Goal: Transaction & Acquisition: Purchase product/service

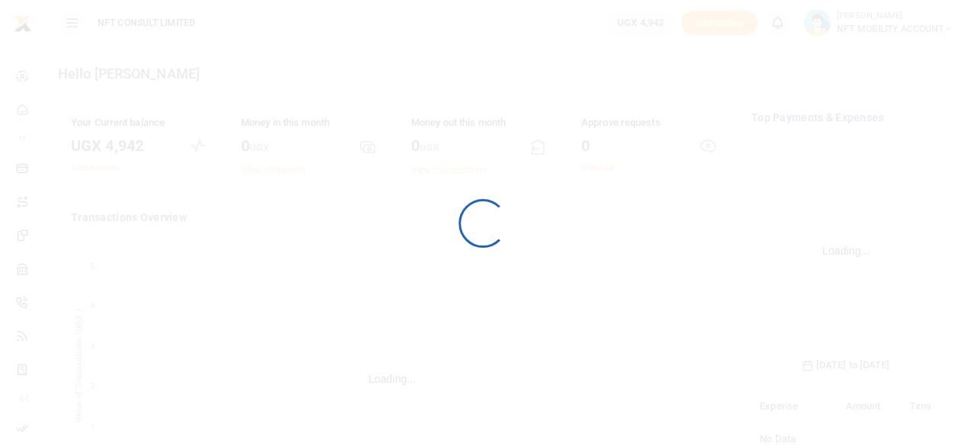
scroll to position [239, 177]
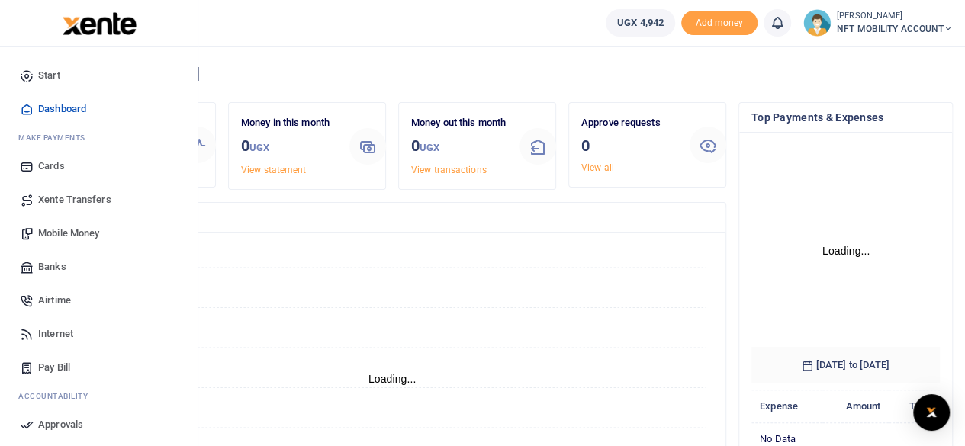
click at [52, 266] on span "Banks" at bounding box center [52, 266] width 28 height 15
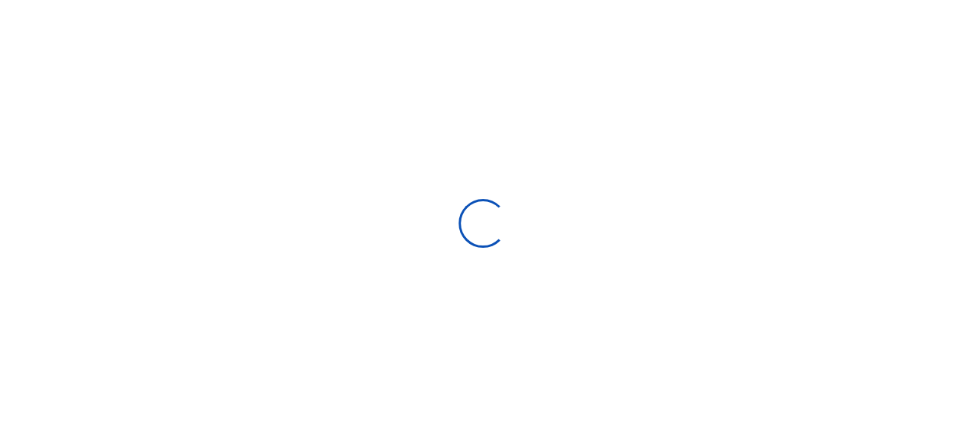
select select
select select "Loading bundles"
select select
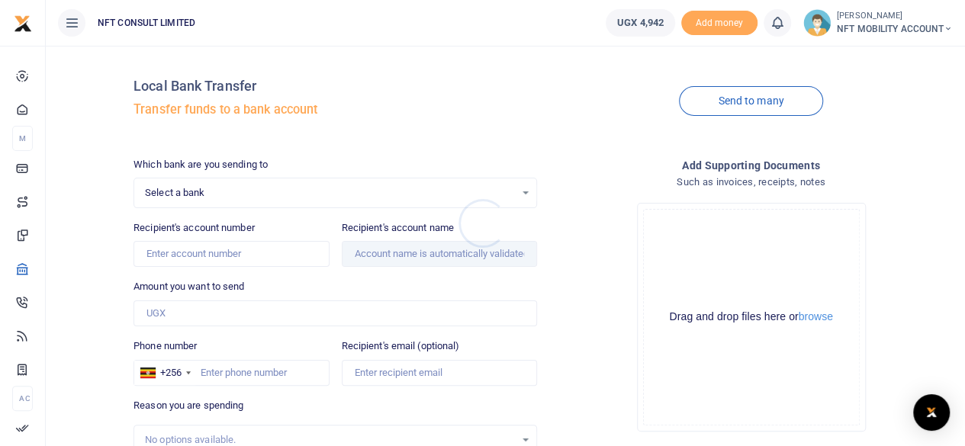
click at [326, 188] on div at bounding box center [482, 223] width 965 height 446
click at [325, 189] on span "Select a bank" at bounding box center [330, 192] width 370 height 15
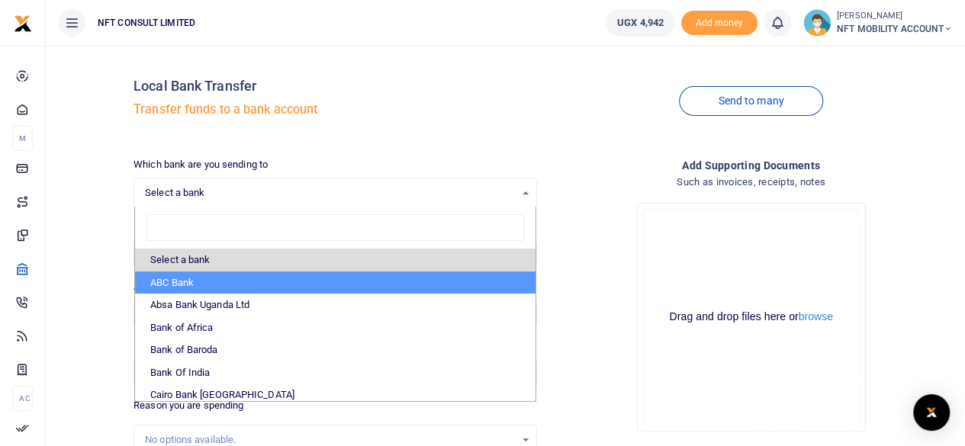
click at [187, 278] on li "ABC Bank" at bounding box center [335, 282] width 400 height 23
select select "ABC"
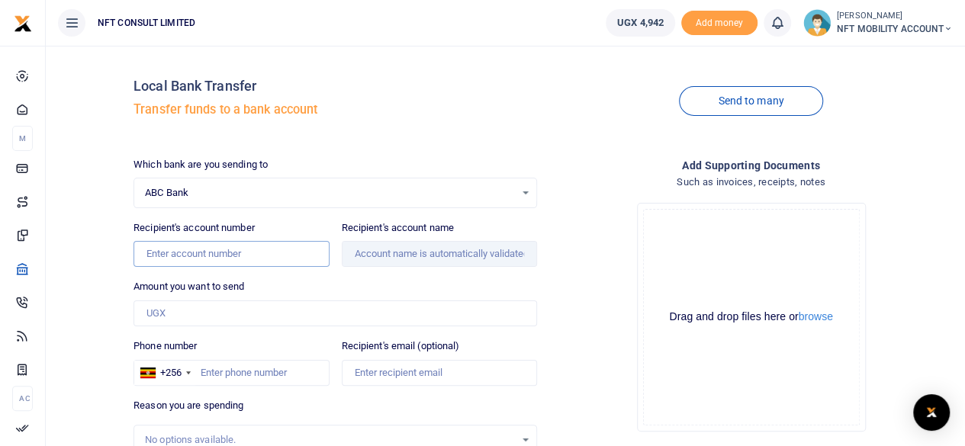
click at [193, 255] on input "Recipient's account number" at bounding box center [230, 254] width 195 height 26
paste input "2000001898"
type input "2000001898"
click at [349, 279] on div "Amount you want to send Amount is required." at bounding box center [334, 302] width 403 height 47
click at [212, 308] on input "Amount you want to send" at bounding box center [334, 313] width 403 height 26
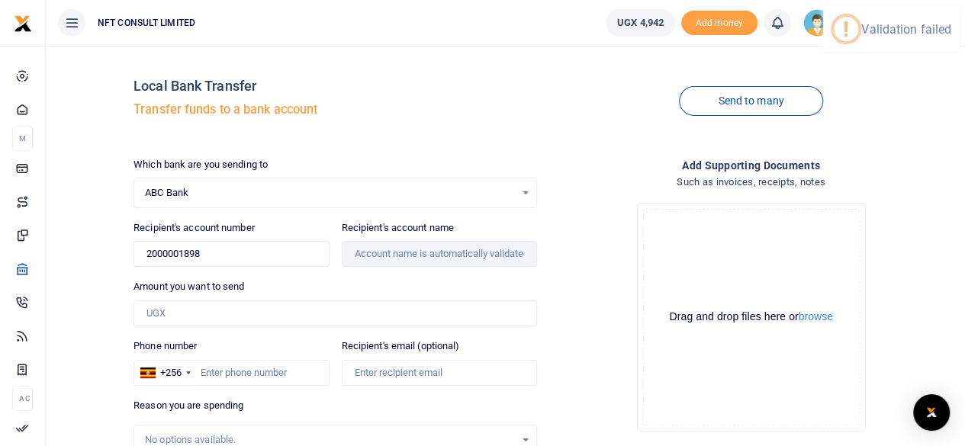
click at [519, 139] on div "Local Bank Transfer Transfer funds to a bank account" at bounding box center [334, 101] width 403 height 87
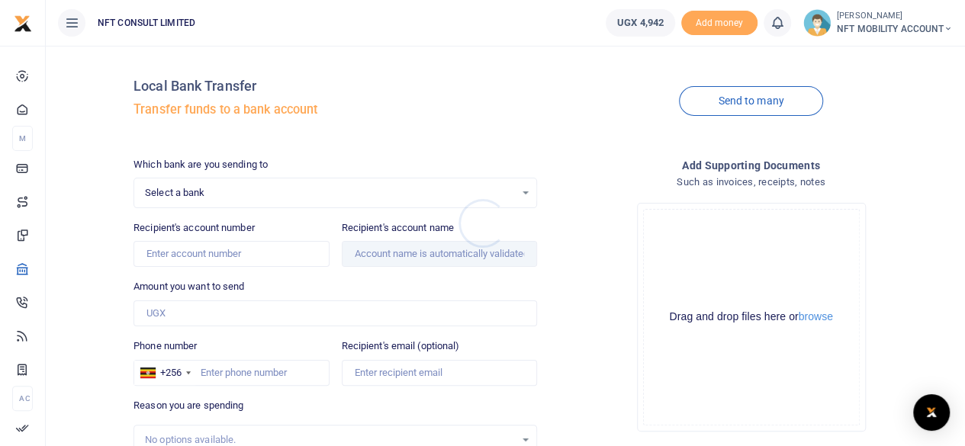
click at [338, 194] on div at bounding box center [482, 223] width 965 height 446
click at [338, 193] on span "Select a bank" at bounding box center [330, 192] width 370 height 15
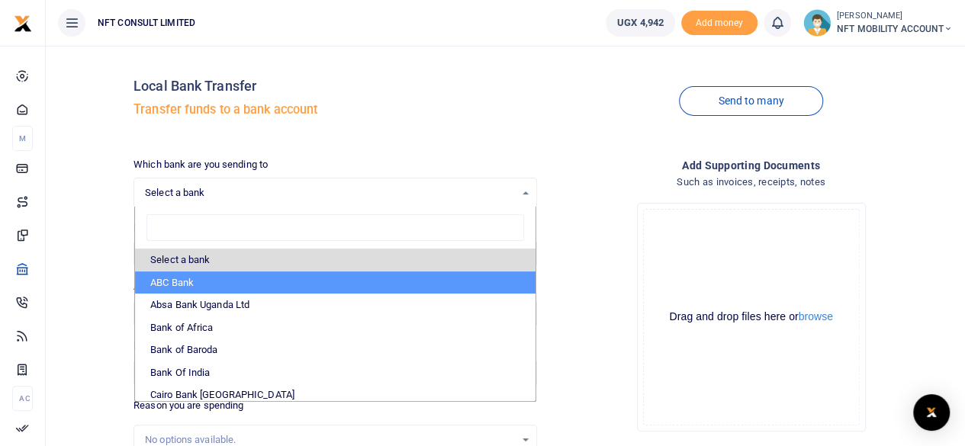
click at [176, 284] on li "ABC Bank" at bounding box center [335, 282] width 400 height 23
select select "ABC"
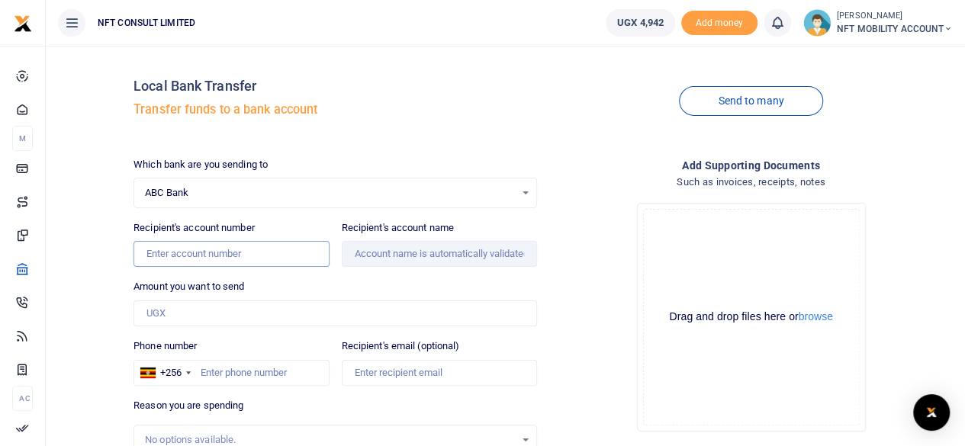
click at [262, 246] on input "Recipient's account number" at bounding box center [230, 254] width 195 height 26
paste input "2000001898"
click at [392, 280] on div "Amount you want to send Amount is required." at bounding box center [334, 302] width 403 height 47
click at [300, 300] on input "Amount you want to send" at bounding box center [334, 313] width 403 height 26
click at [288, 312] on input "Amount you want to send" at bounding box center [334, 313] width 403 height 26
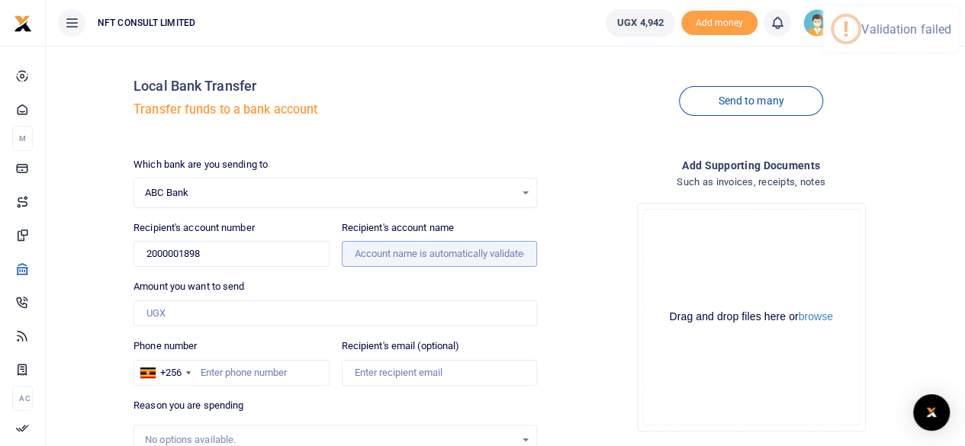
click at [477, 251] on input "Recipient's account name" at bounding box center [439, 254] width 195 height 26
click at [255, 249] on input "2000001898" at bounding box center [230, 254] width 195 height 26
click at [305, 280] on div "Amount you want to send Amount is required." at bounding box center [334, 302] width 403 height 47
click at [276, 249] on input "2000001898" at bounding box center [230, 254] width 195 height 26
type input "2000001898"
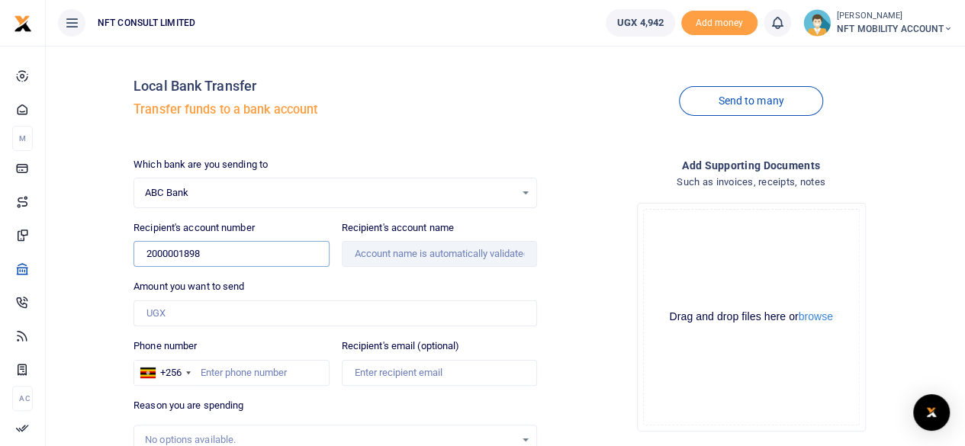
click at [817, 43] on ul "UGX 4,942 Add money Notifications 0 You have no new notification Mark all as re…" at bounding box center [778, 23] width 371 height 46
click at [805, 27] on img at bounding box center [816, 22] width 27 height 27
click at [886, 55] on link "Switch accounts" at bounding box center [894, 55] width 120 height 21
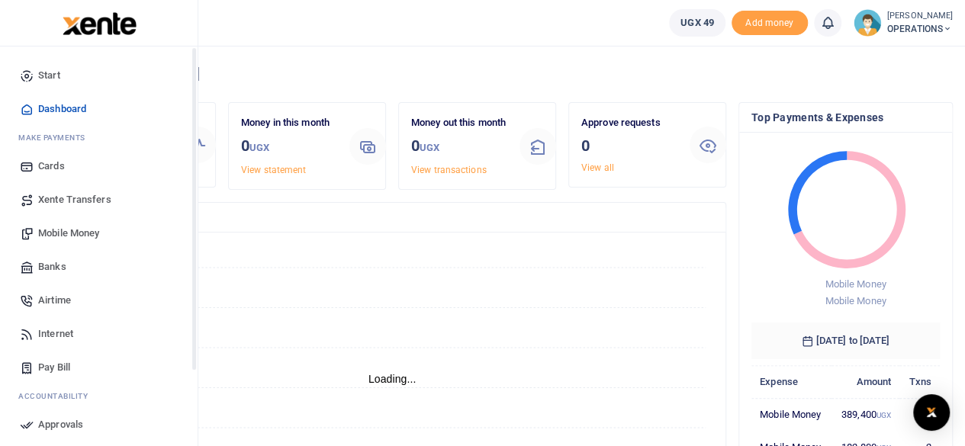
scroll to position [12, 12]
click at [31, 264] on icon at bounding box center [27, 267] width 14 height 14
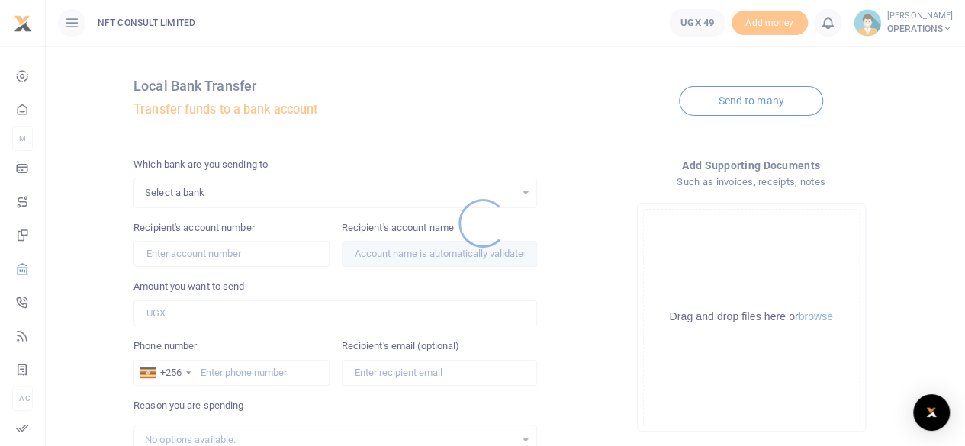
click at [192, 187] on div at bounding box center [482, 223] width 965 height 446
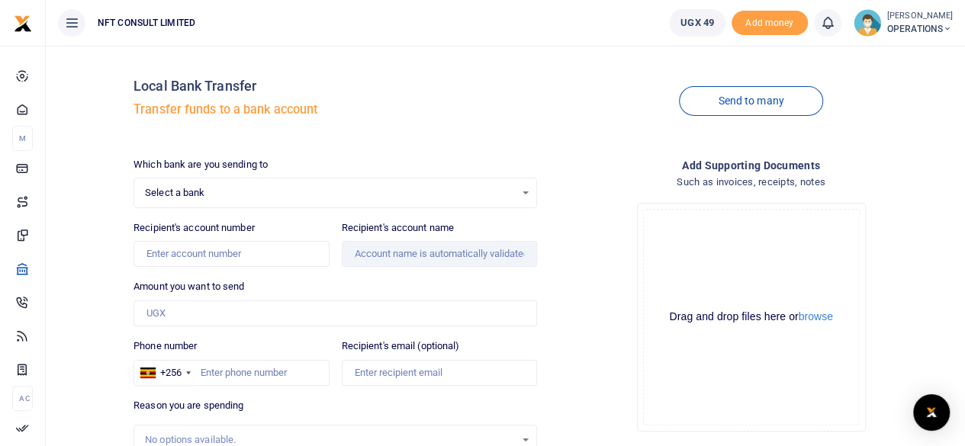
click at [194, 197] on span "Select a bank" at bounding box center [330, 192] width 370 height 15
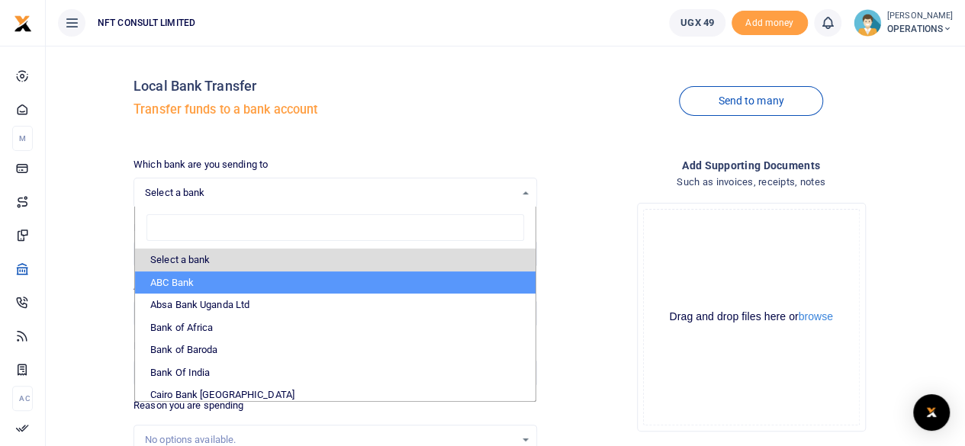
click at [166, 285] on li "ABC Bank" at bounding box center [335, 282] width 400 height 23
select select "ABC"
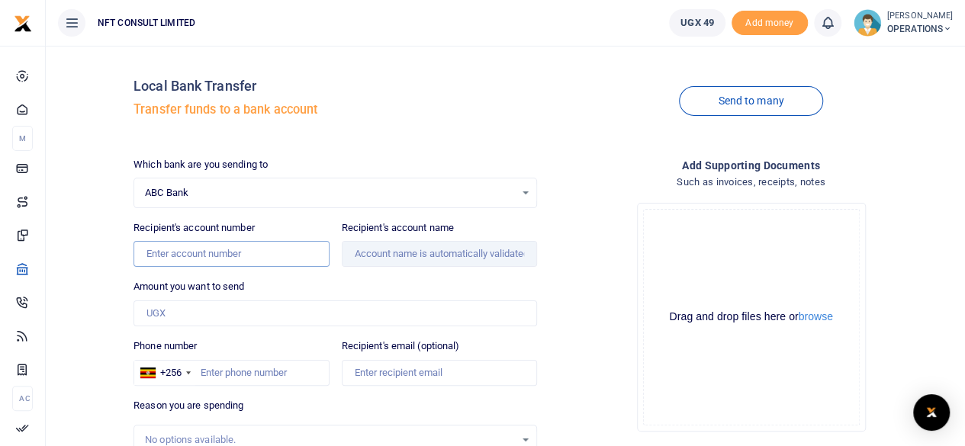
click at [203, 260] on input "Recipient's account number" at bounding box center [230, 254] width 195 height 26
paste input "2000001898"
type input "2000001898"
click at [252, 323] on input "Amount you want to send" at bounding box center [334, 313] width 403 height 26
click at [386, 281] on div "Amount you want to send Amount is required." at bounding box center [334, 302] width 403 height 47
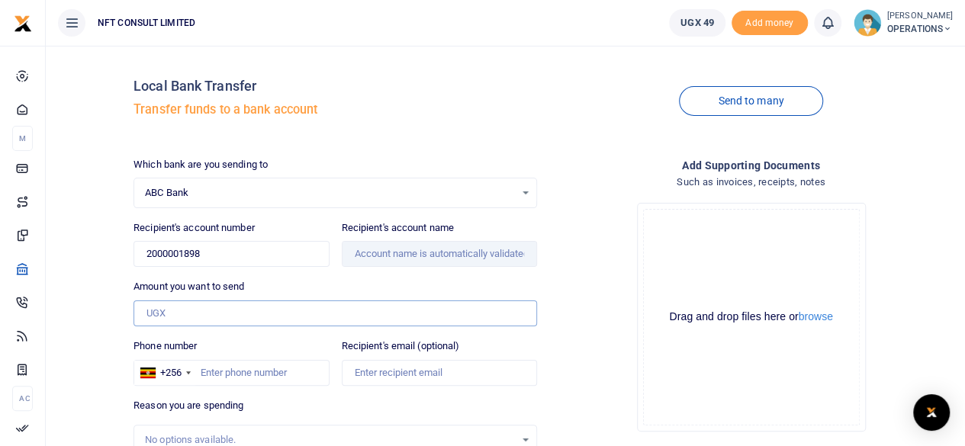
click at [384, 307] on input "Amount you want to send" at bounding box center [334, 313] width 403 height 26
click at [563, 294] on div "Drop your files here Drag and drop files here or browse Powered by Uppy" at bounding box center [750, 317] width 403 height 253
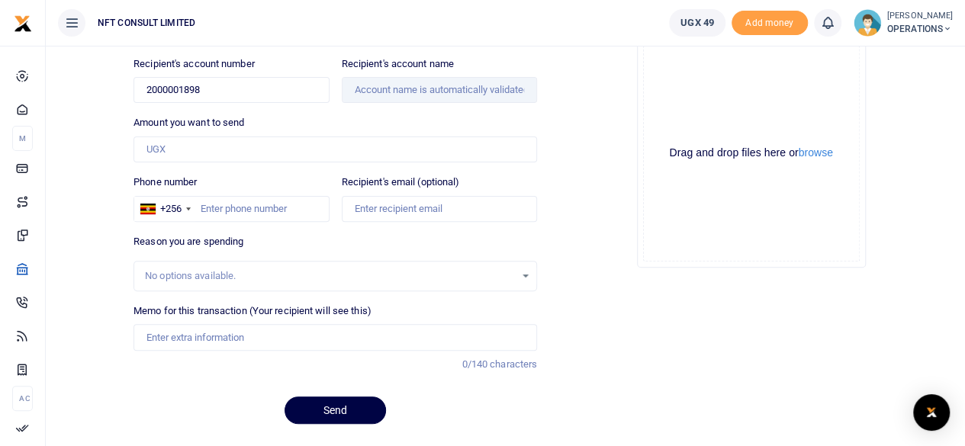
scroll to position [202, 0]
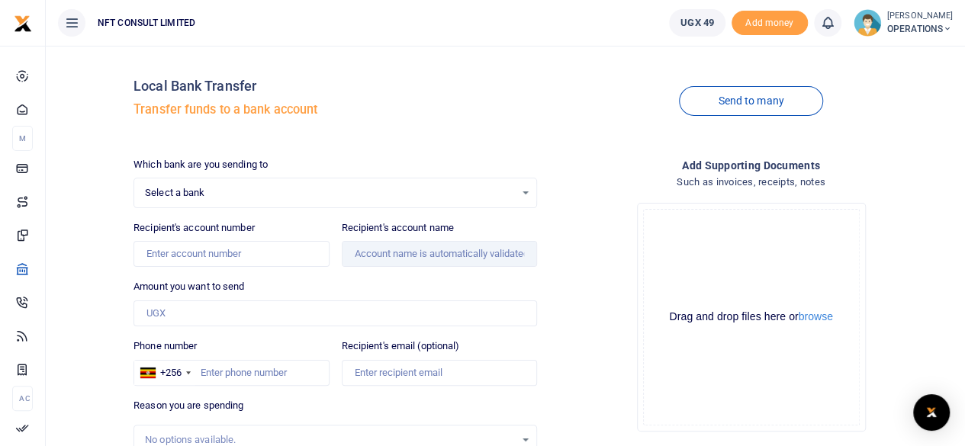
click at [268, 194] on span "Select a bank" at bounding box center [330, 192] width 370 height 15
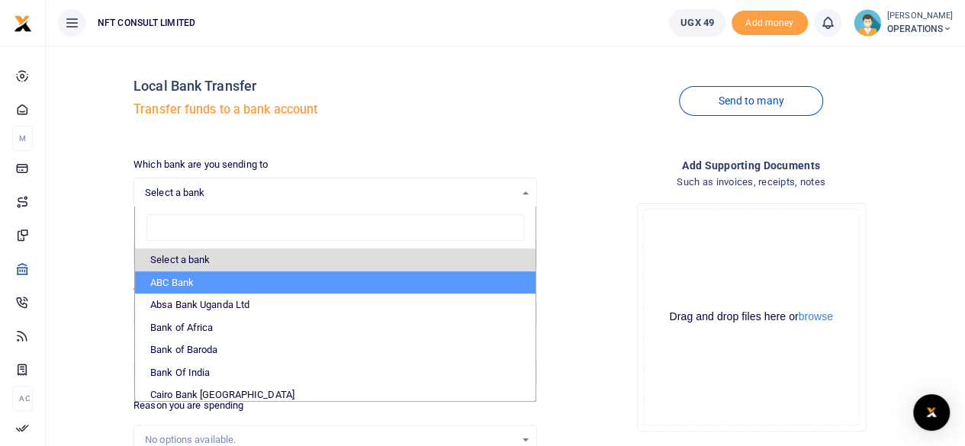
click at [190, 278] on li "ABC Bank" at bounding box center [335, 282] width 400 height 23
select select "ABC"
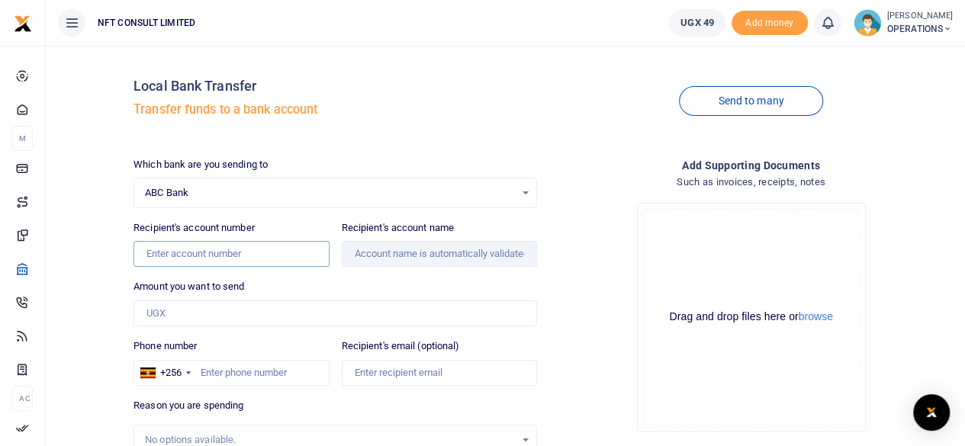
click at [240, 256] on input "Recipient's account number" at bounding box center [230, 254] width 195 height 26
paste input "2000001898"
type input "2000001898"
click at [367, 288] on div "Amount you want to send Amount is required." at bounding box center [334, 302] width 403 height 47
click at [301, 185] on div "Select a bank Select an option..." at bounding box center [335, 193] width 402 height 17
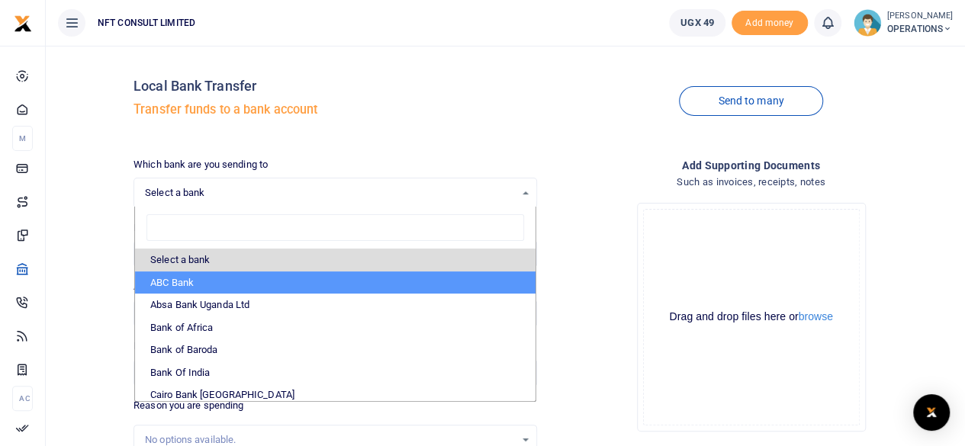
click at [164, 286] on li "ABC Bank" at bounding box center [335, 282] width 400 height 23
select select "ABC"
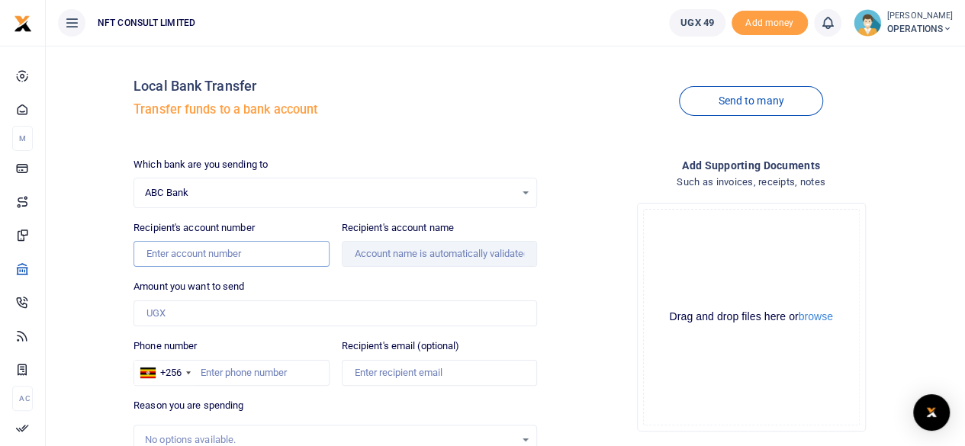
drag, startPoint x: 189, startPoint y: 265, endPoint x: 177, endPoint y: 253, distance: 16.7
click at [177, 253] on input "Recipient's account number" at bounding box center [230, 254] width 195 height 26
type input "2000001898"
click at [378, 260] on input "Recipient's account name" at bounding box center [439, 254] width 195 height 26
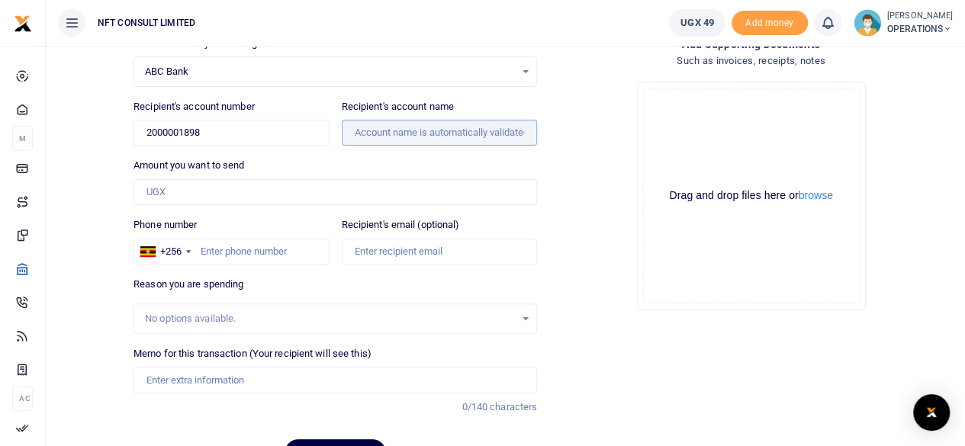
scroll to position [122, 0]
